Goal: Transaction & Acquisition: Subscribe to service/newsletter

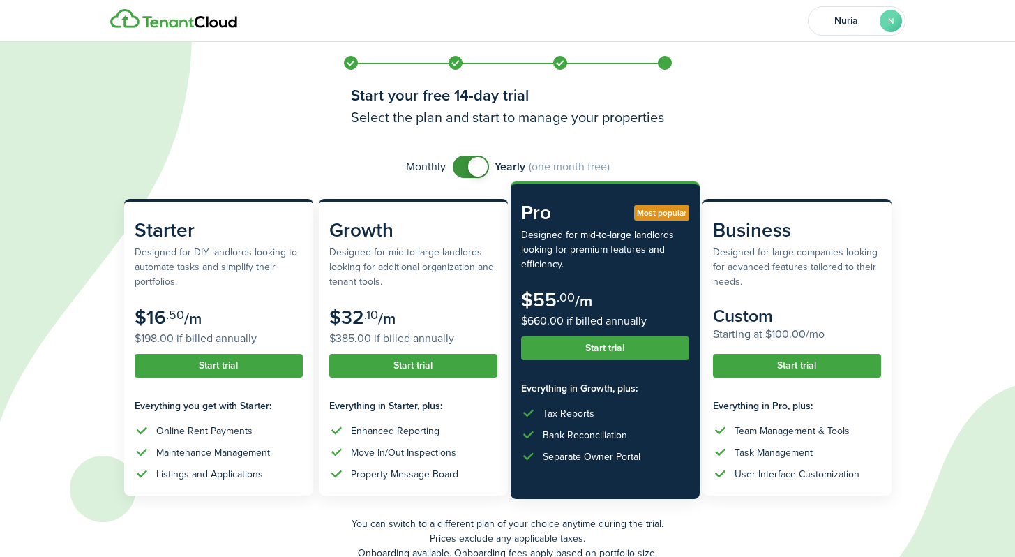
click at [605, 346] on button "Start trial" at bounding box center [605, 348] width 168 height 24
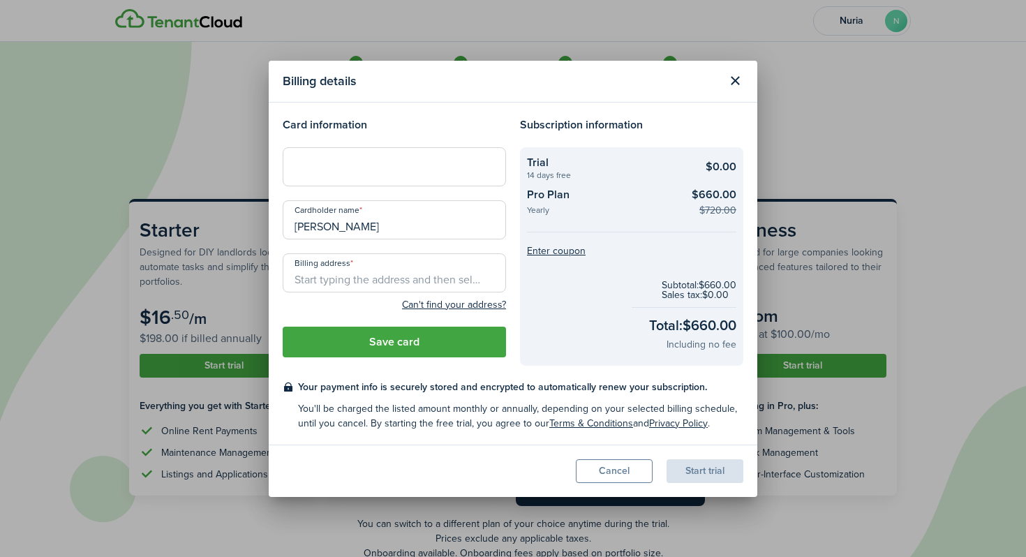
click at [605, 469] on button "Cancel" at bounding box center [614, 471] width 77 height 24
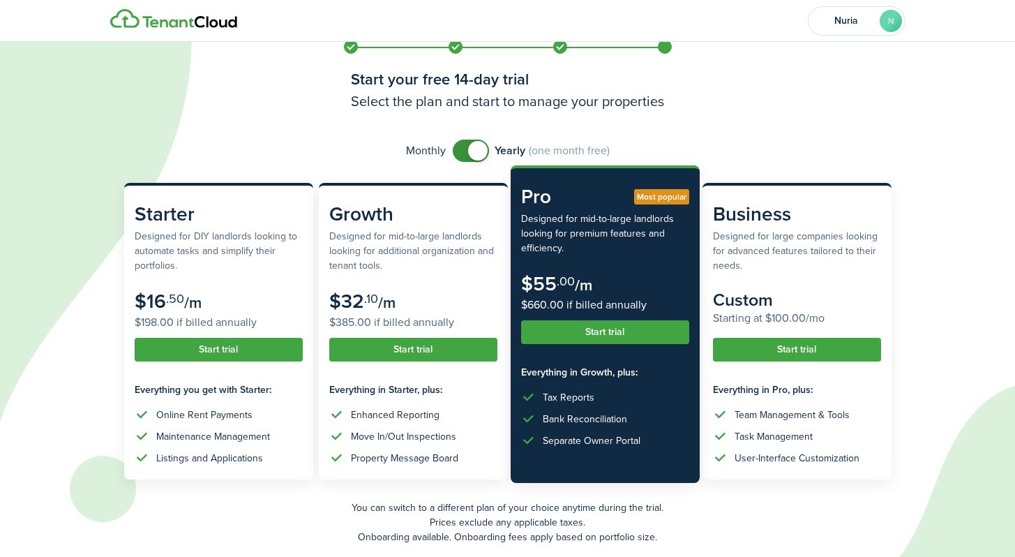
scroll to position [69, 0]
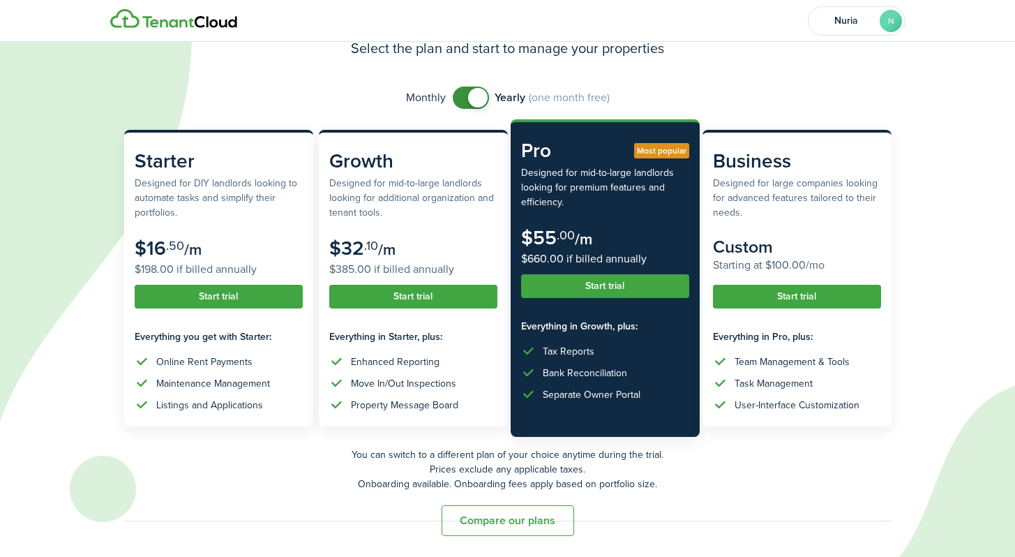
click at [531, 526] on button "Compare our plans" at bounding box center [508, 520] width 133 height 31
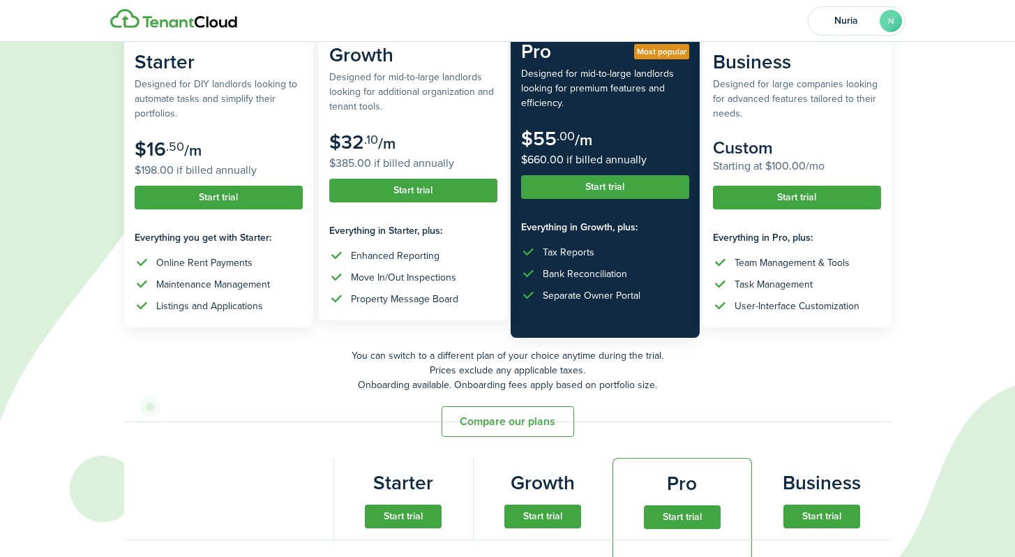
scroll to position [0, 0]
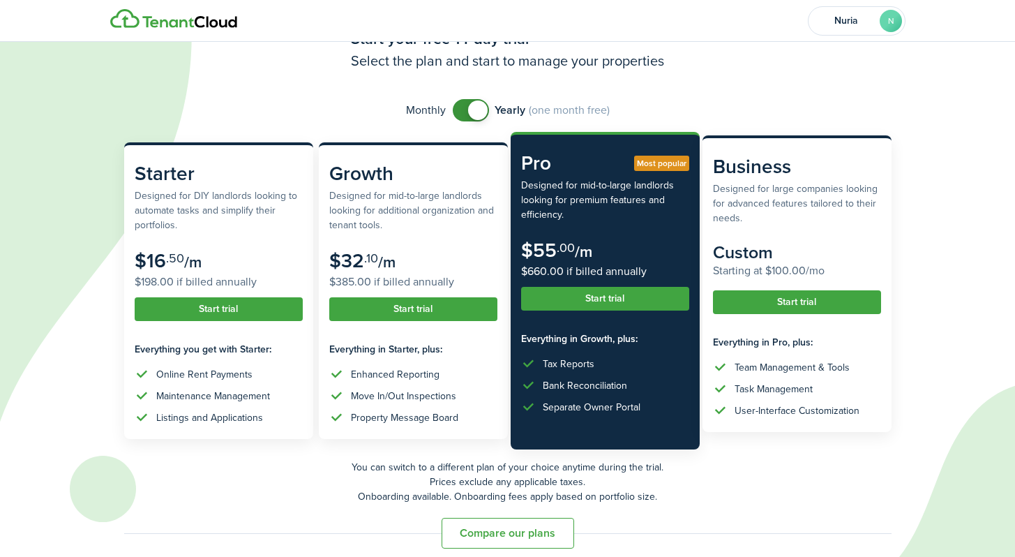
scroll to position [65, 0]
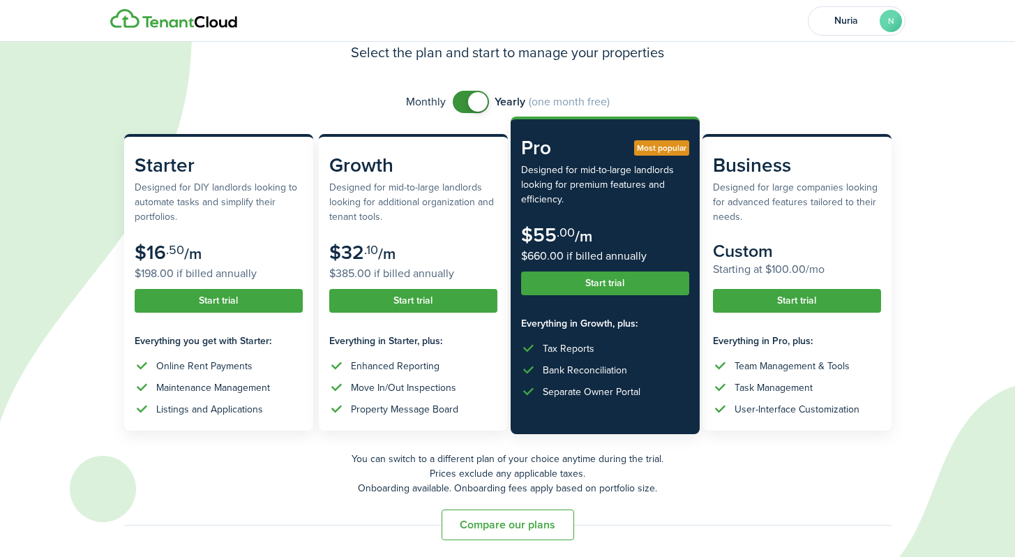
click at [598, 285] on button "Start trial" at bounding box center [605, 283] width 168 height 24
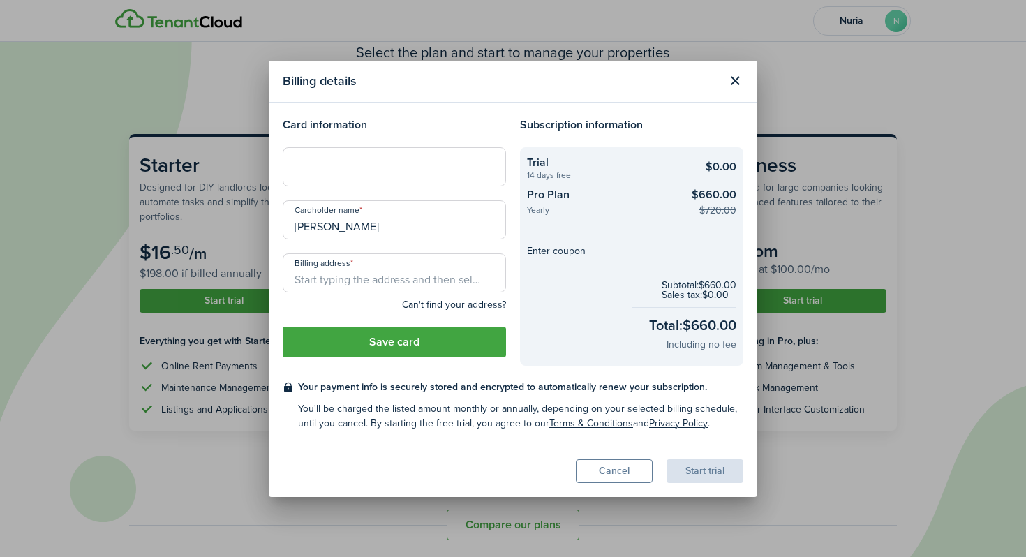
click at [601, 476] on button "Cancel" at bounding box center [614, 471] width 77 height 24
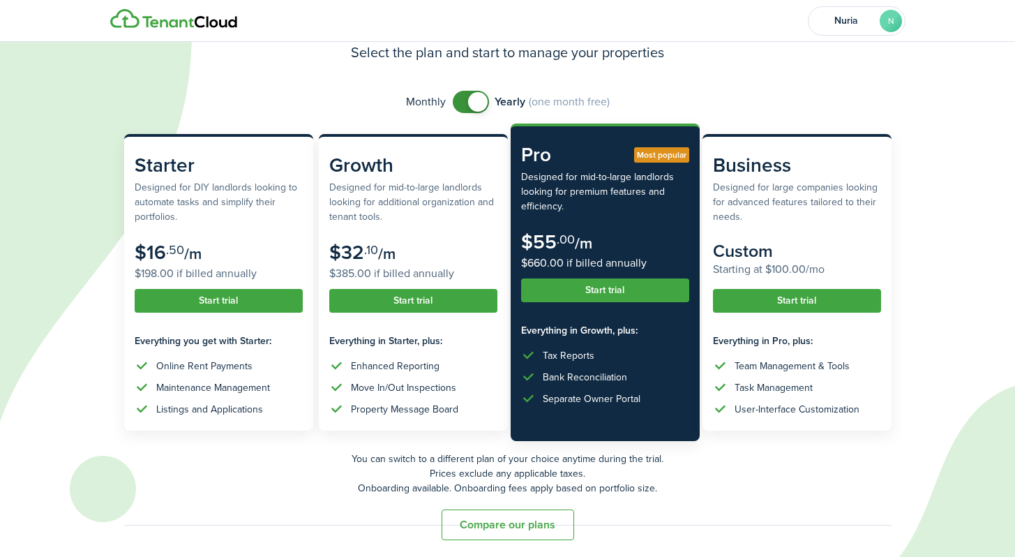
click at [521, 523] on button "Compare our plans" at bounding box center [508, 524] width 133 height 31
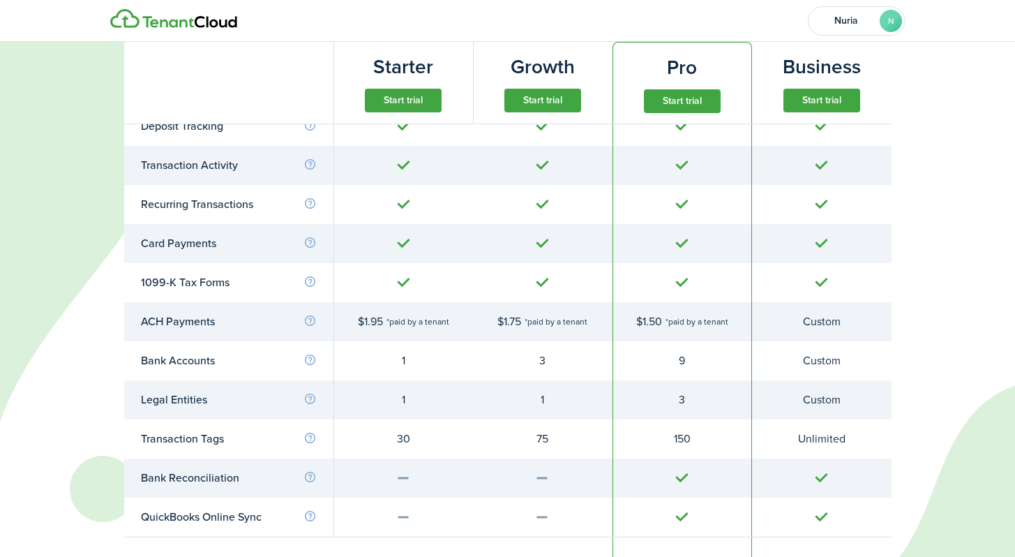
scroll to position [3088, 0]
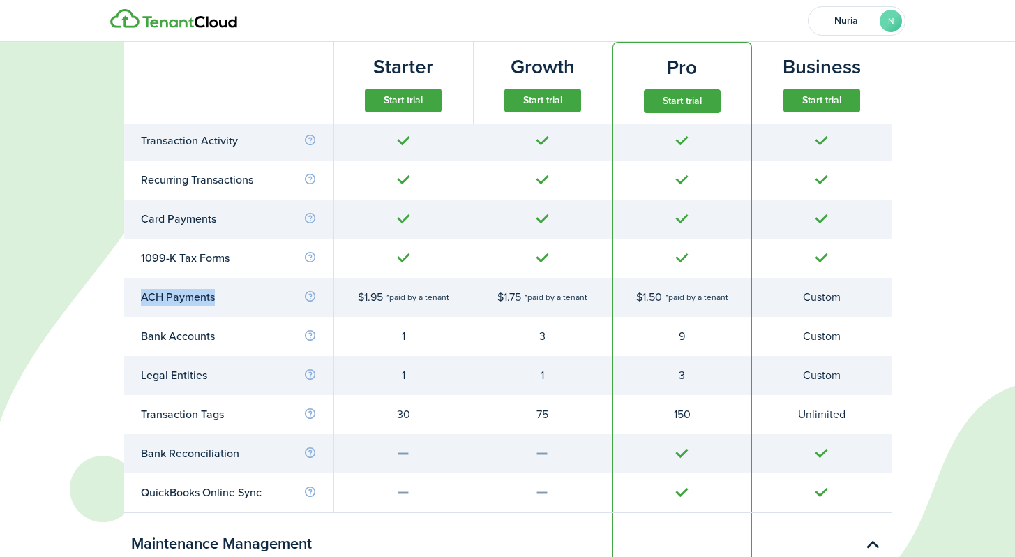
drag, startPoint x: 214, startPoint y: 296, endPoint x: 140, endPoint y: 305, distance: 75.2
click at [140, 305] on td "ACH Payments" at bounding box center [228, 297] width 209 height 39
copy div "ACH Payments"
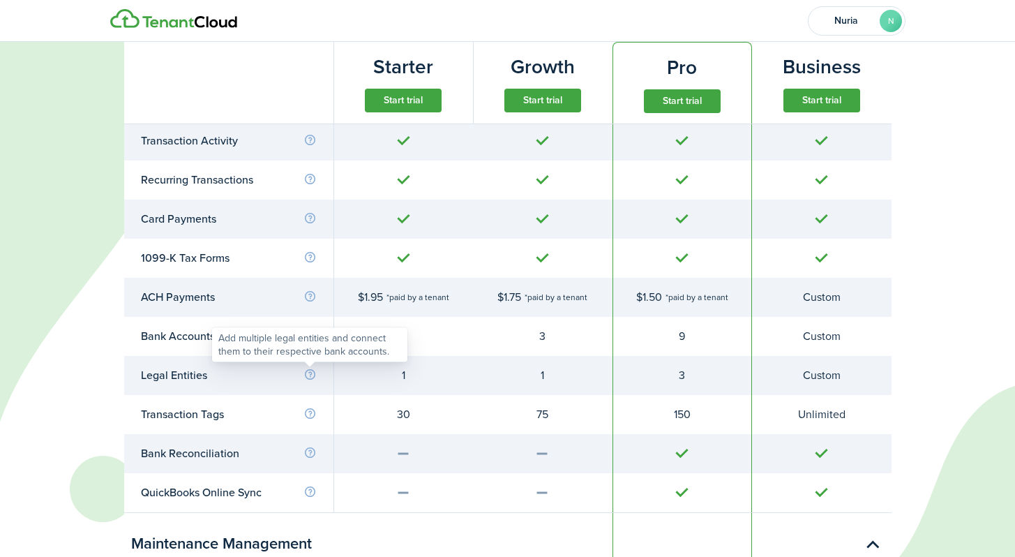
click at [313, 375] on info-icon at bounding box center [309, 374] width 13 height 13
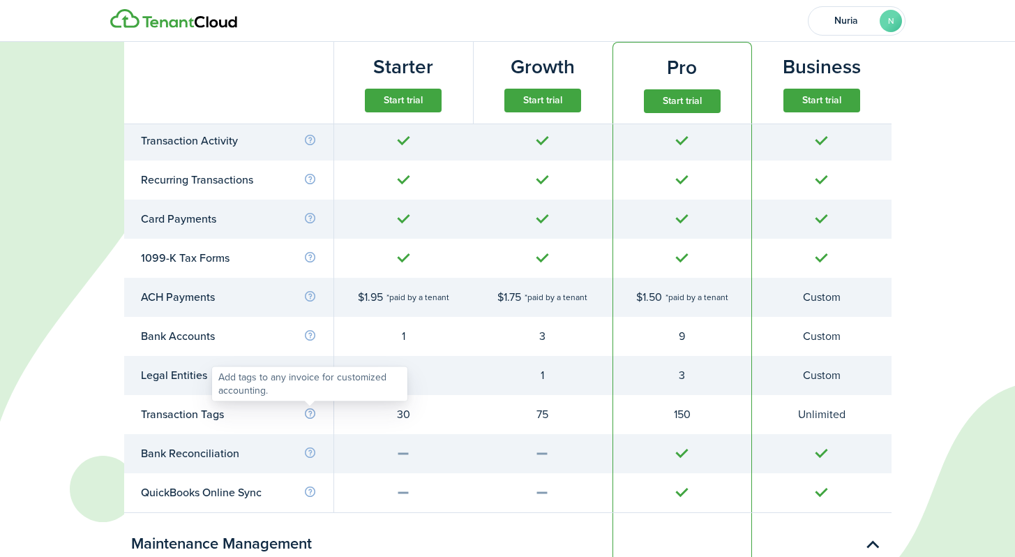
click at [306, 412] on info-icon at bounding box center [309, 413] width 13 height 13
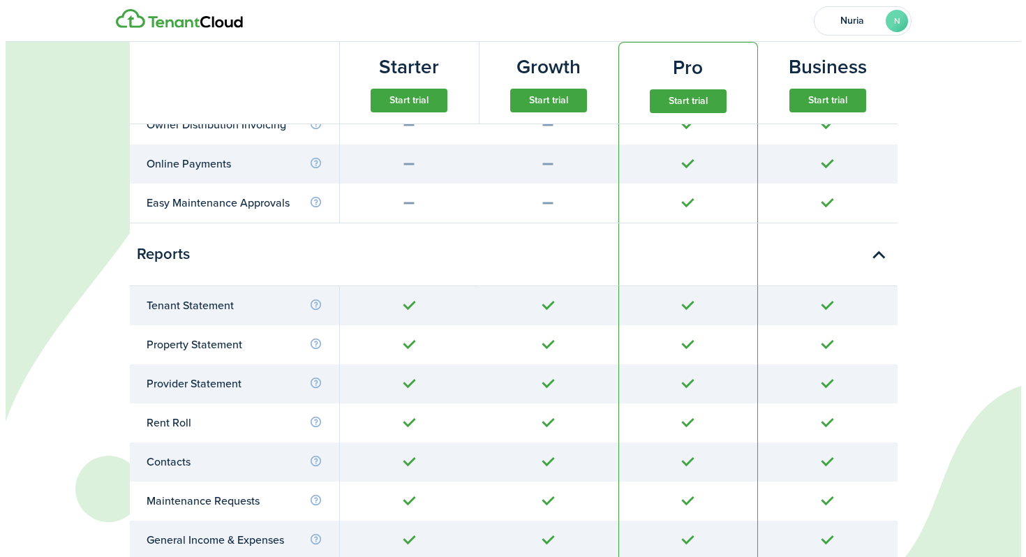
scroll to position [3793, 0]
